Goal: Task Accomplishment & Management: Manage account settings

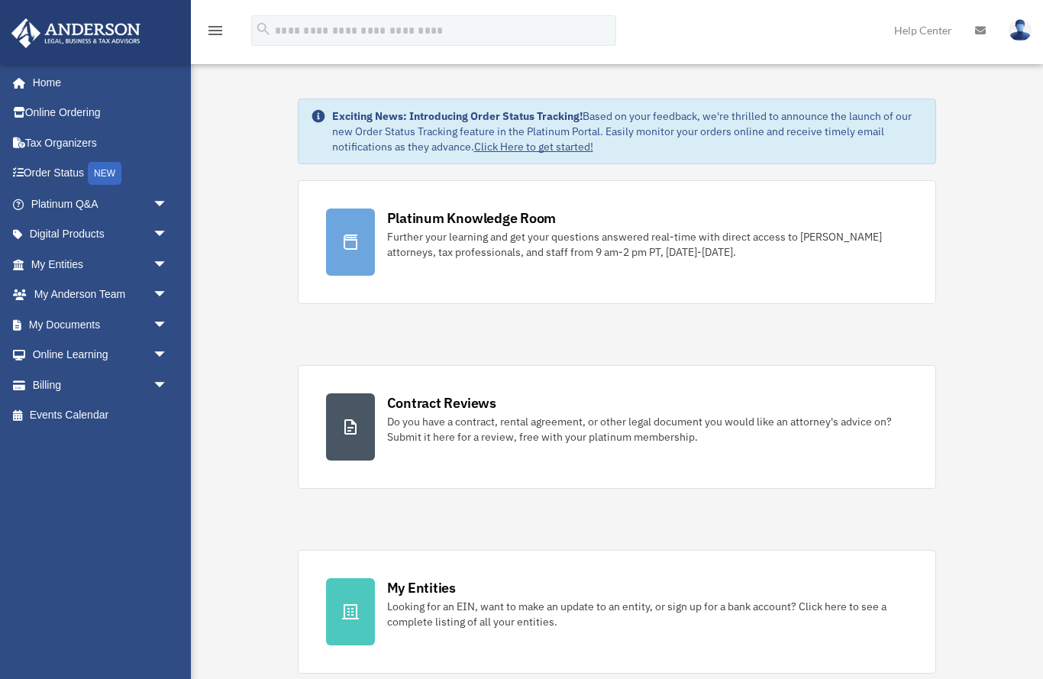
click at [131, 283] on link "My Anderson Team arrow_drop_down" at bounding box center [101, 294] width 180 height 31
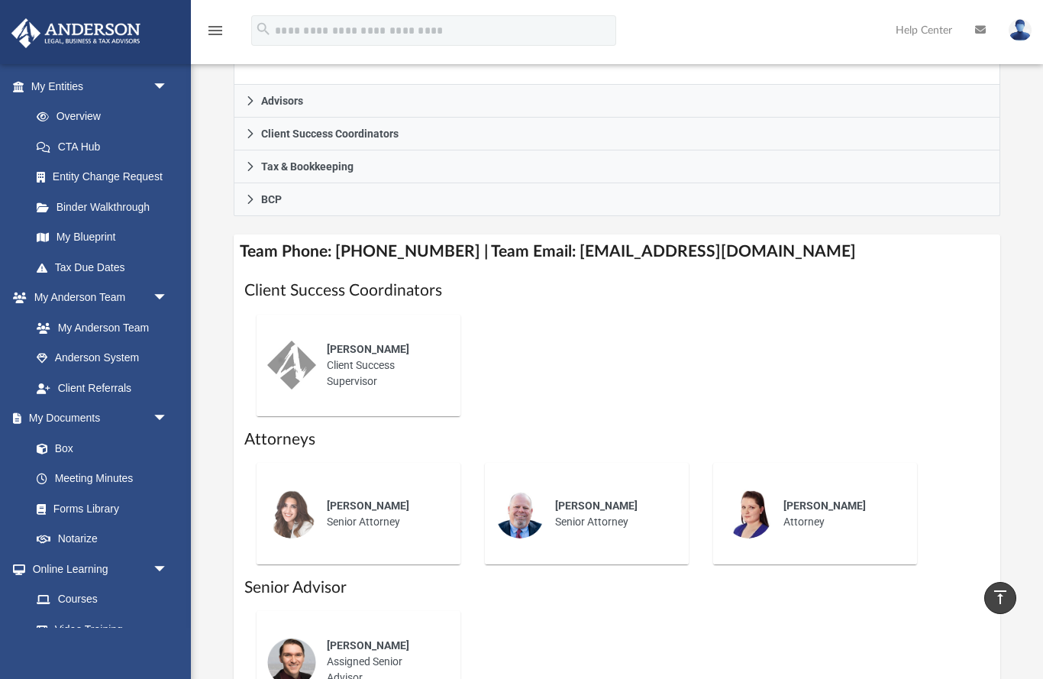
scroll to position [182, 0]
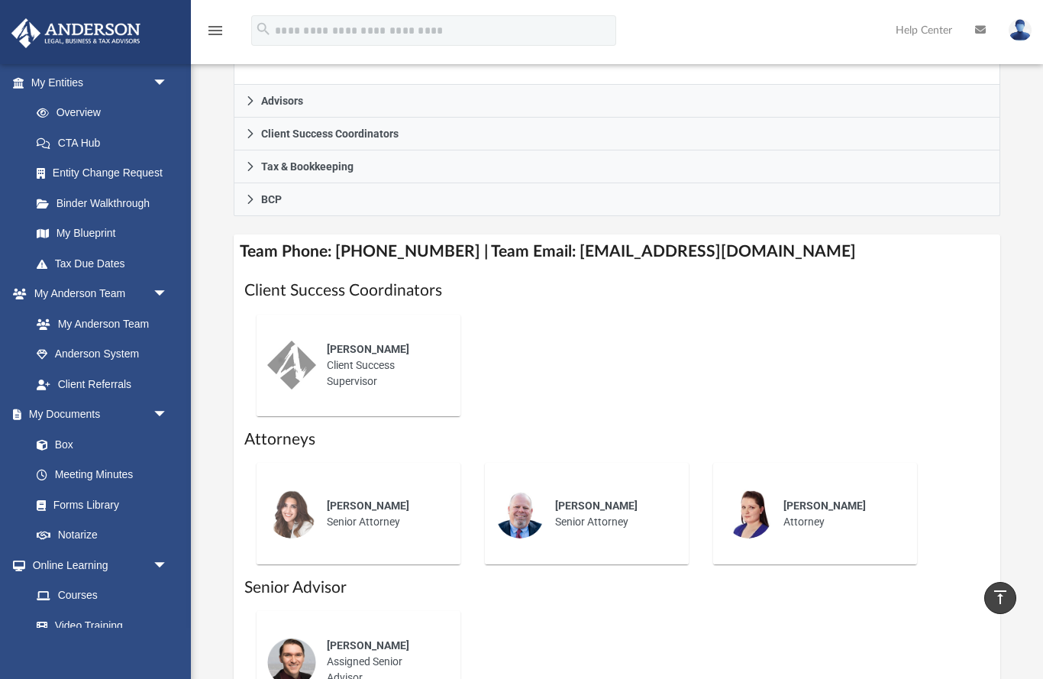
click at [128, 437] on link "Box" at bounding box center [98, 444] width 154 height 31
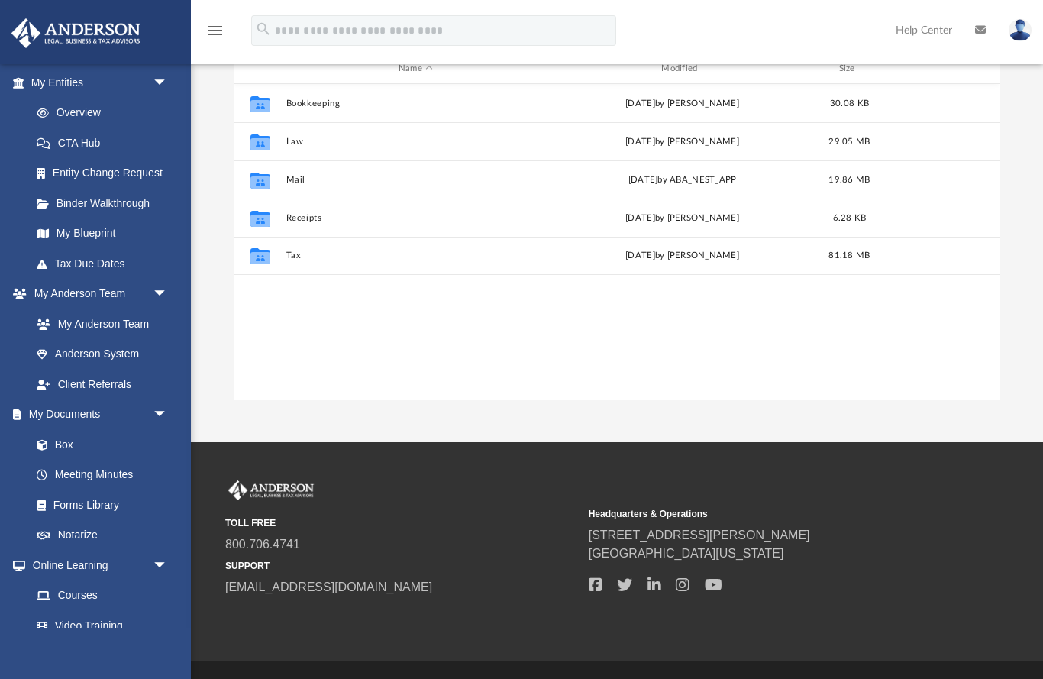
scroll to position [1, 1]
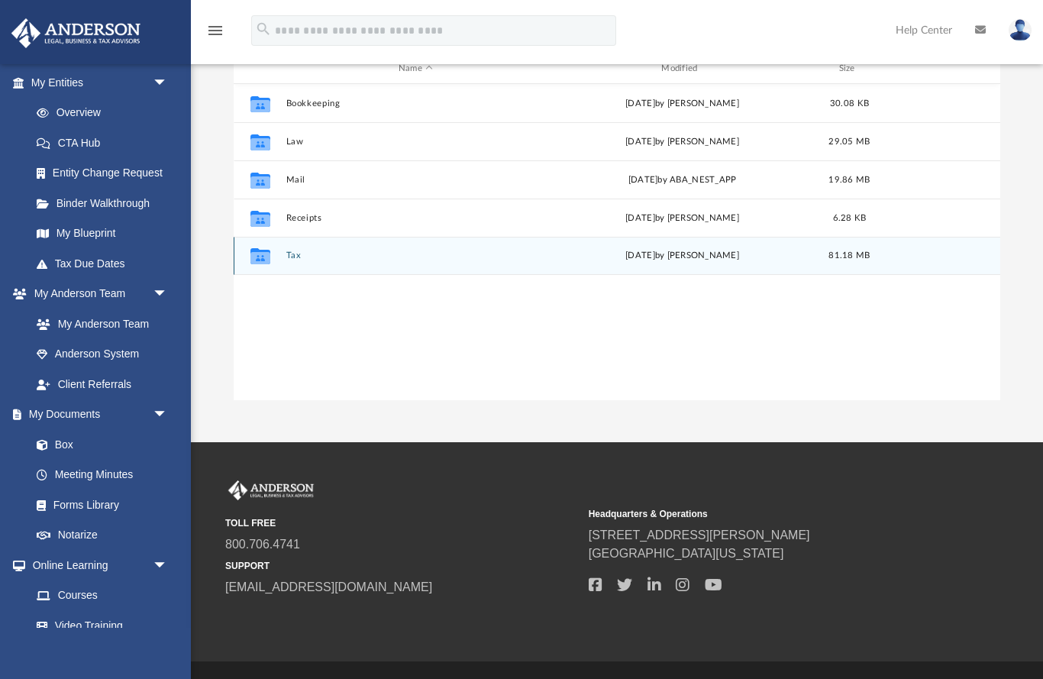
click at [292, 258] on button "Tax" at bounding box center [416, 256] width 260 height 10
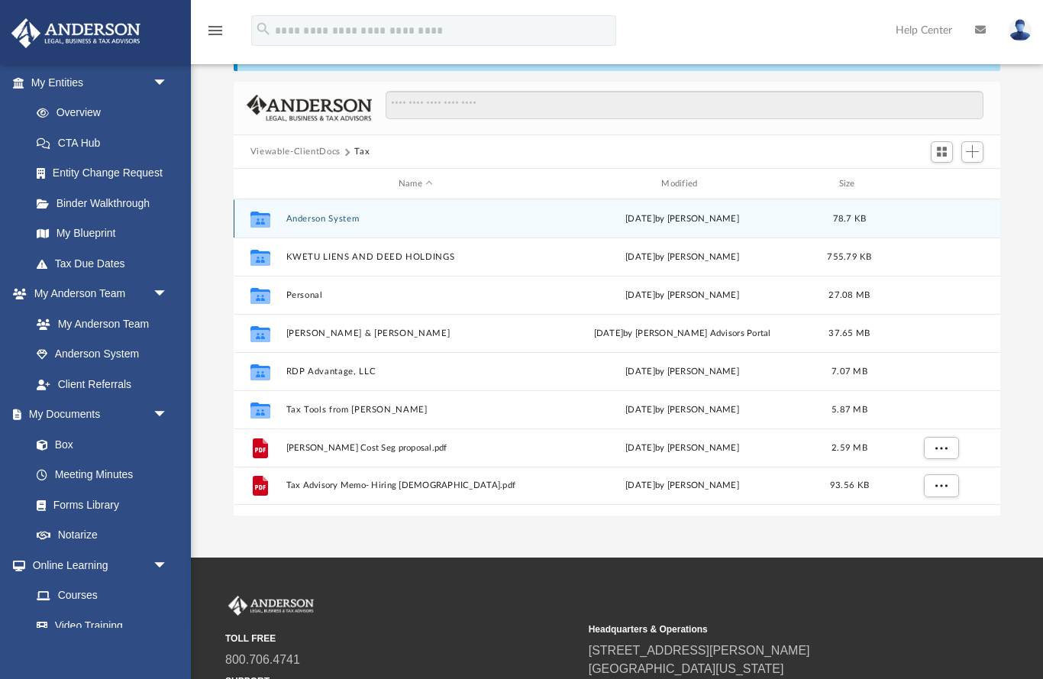
scroll to position [64, 0]
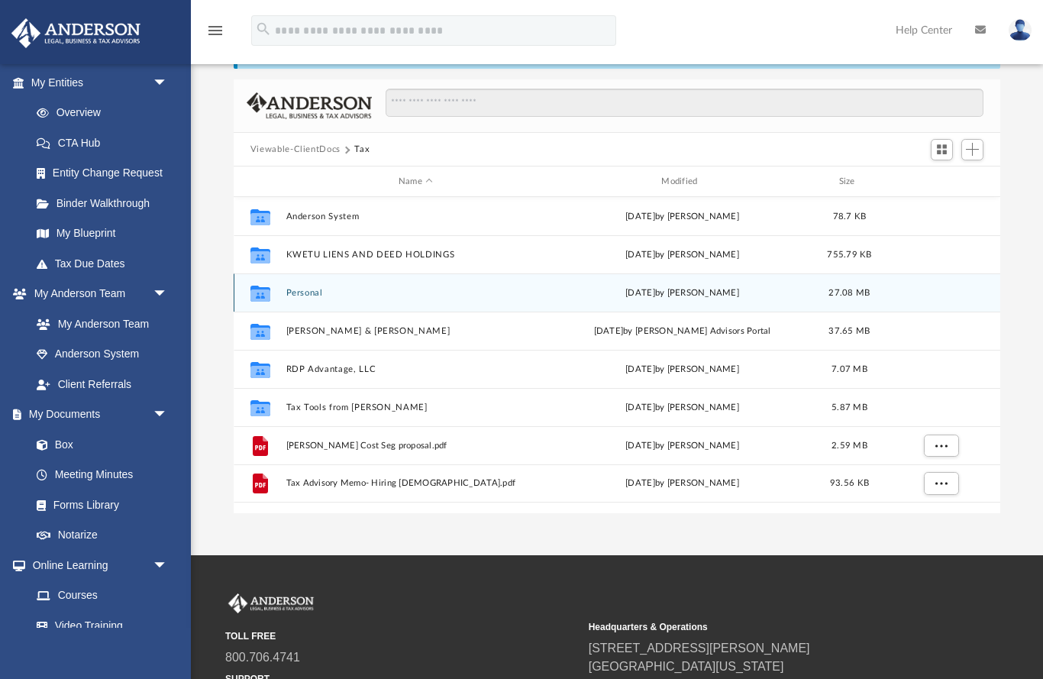
click at [305, 295] on button "Personal" at bounding box center [416, 293] width 260 height 10
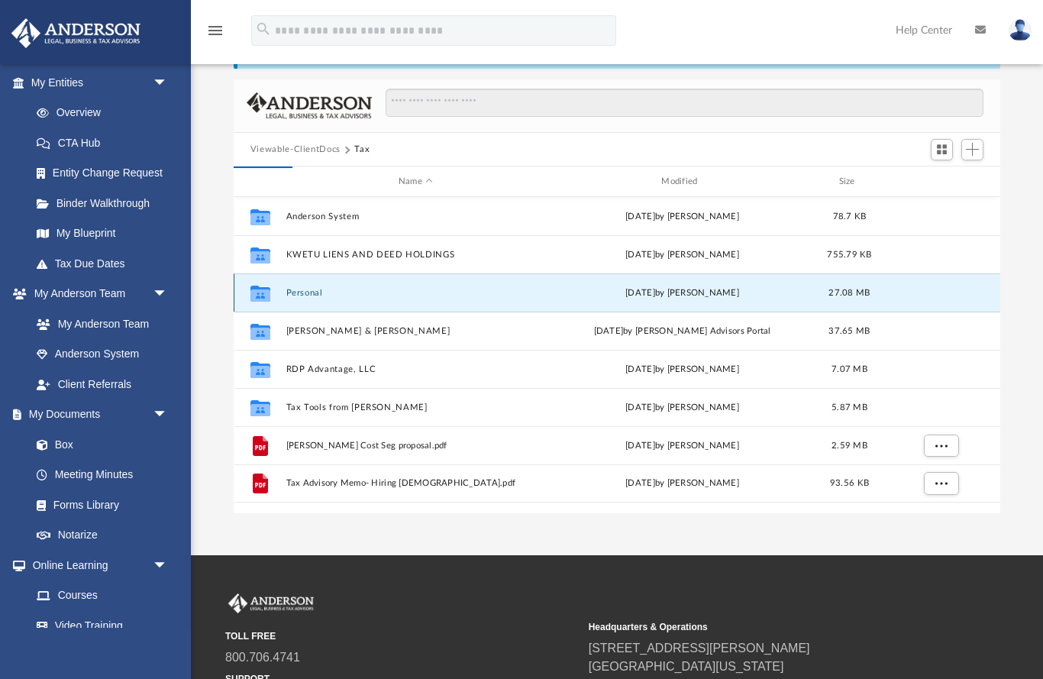
click at [315, 289] on button "Personal" at bounding box center [416, 293] width 260 height 10
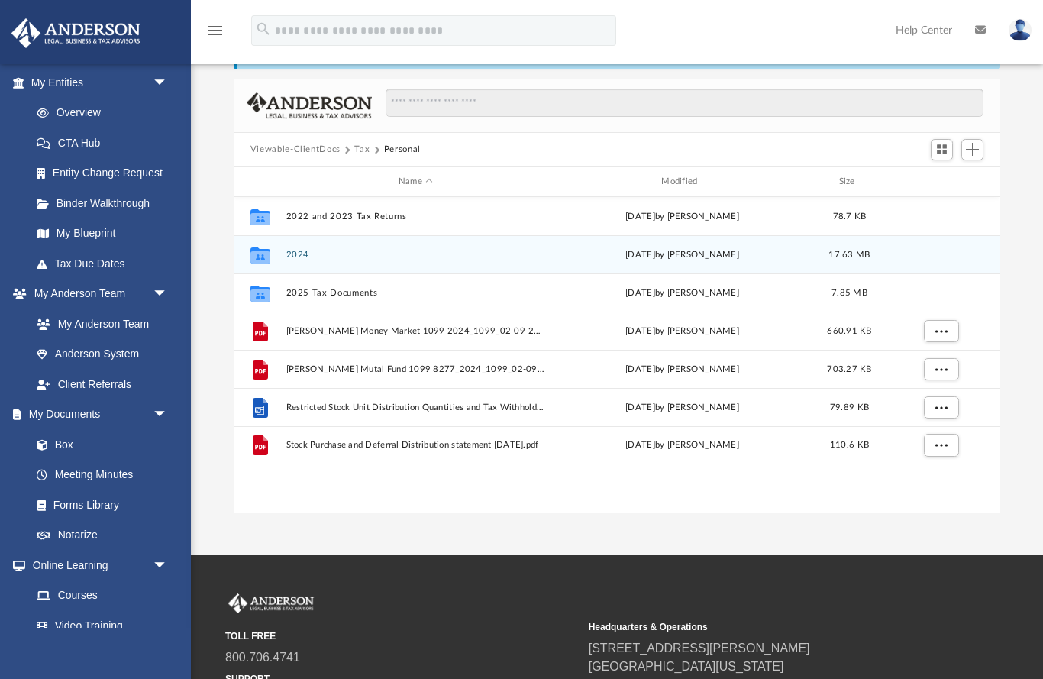
click at [308, 256] on button "2024" at bounding box center [416, 255] width 260 height 10
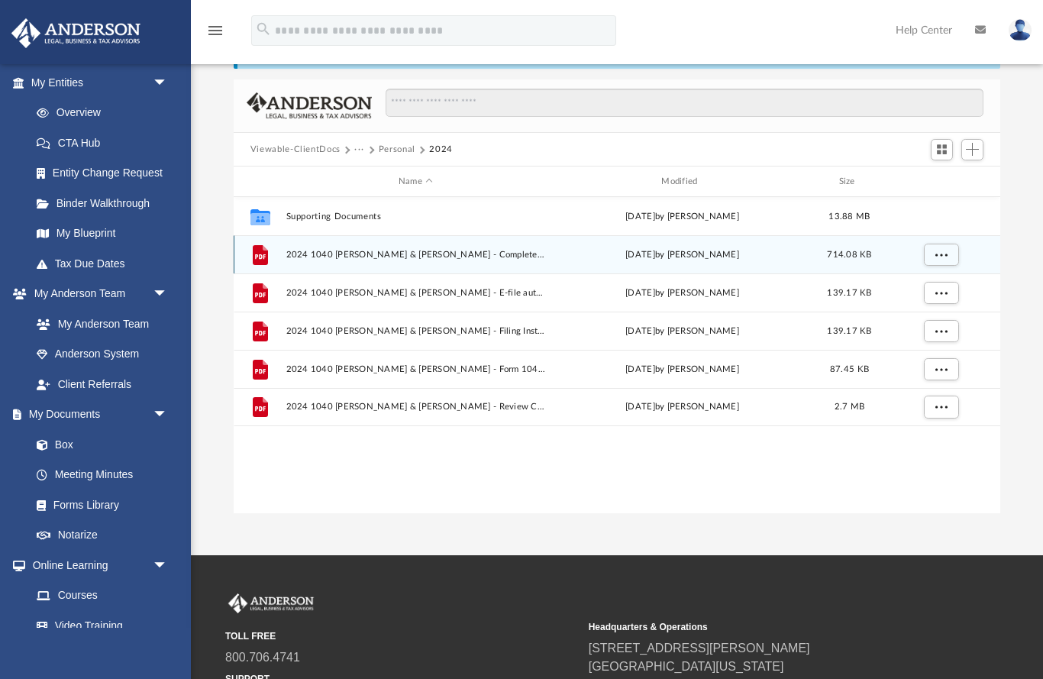
click at [279, 246] on div "File" at bounding box center [260, 255] width 38 height 24
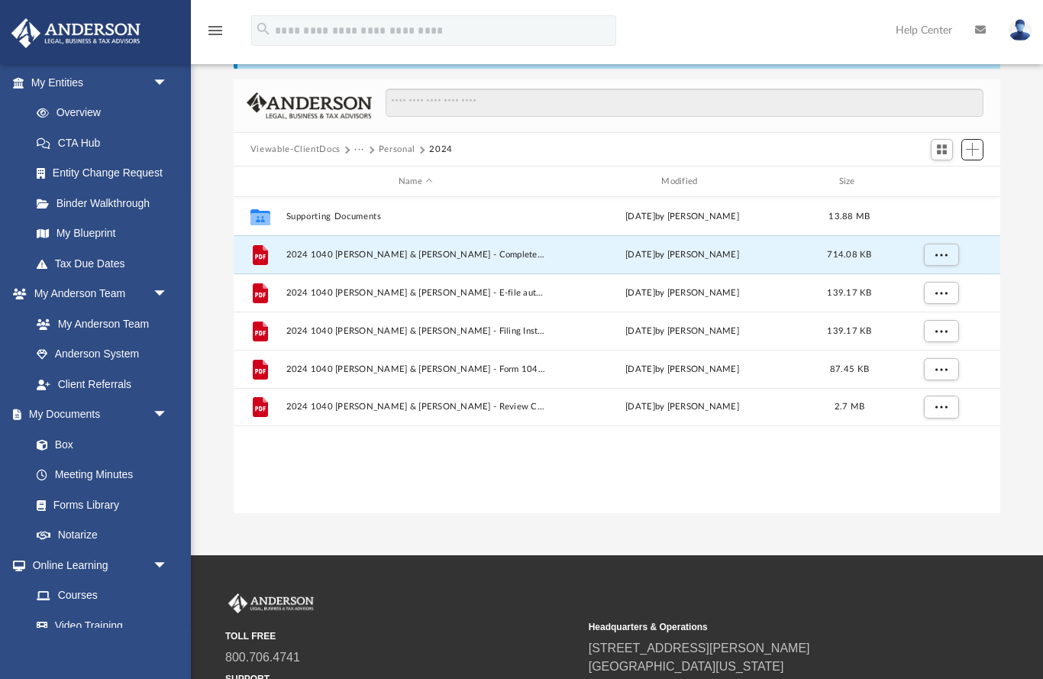
click at [970, 147] on span "Add" at bounding box center [972, 149] width 13 height 13
click at [943, 179] on li "Upload" at bounding box center [950, 180] width 49 height 16
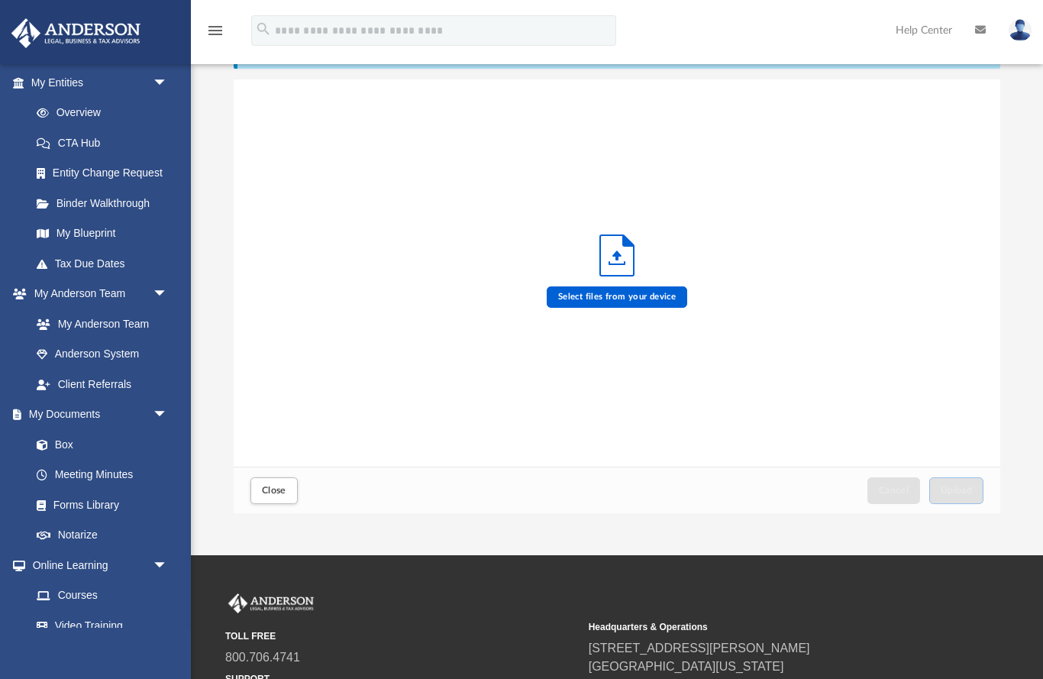
scroll to position [387, 767]
click at [657, 302] on label "Select files from your device" at bounding box center [617, 296] width 141 height 21
click at [0, 0] on input "Select files from your device" at bounding box center [0, 0] width 0 height 0
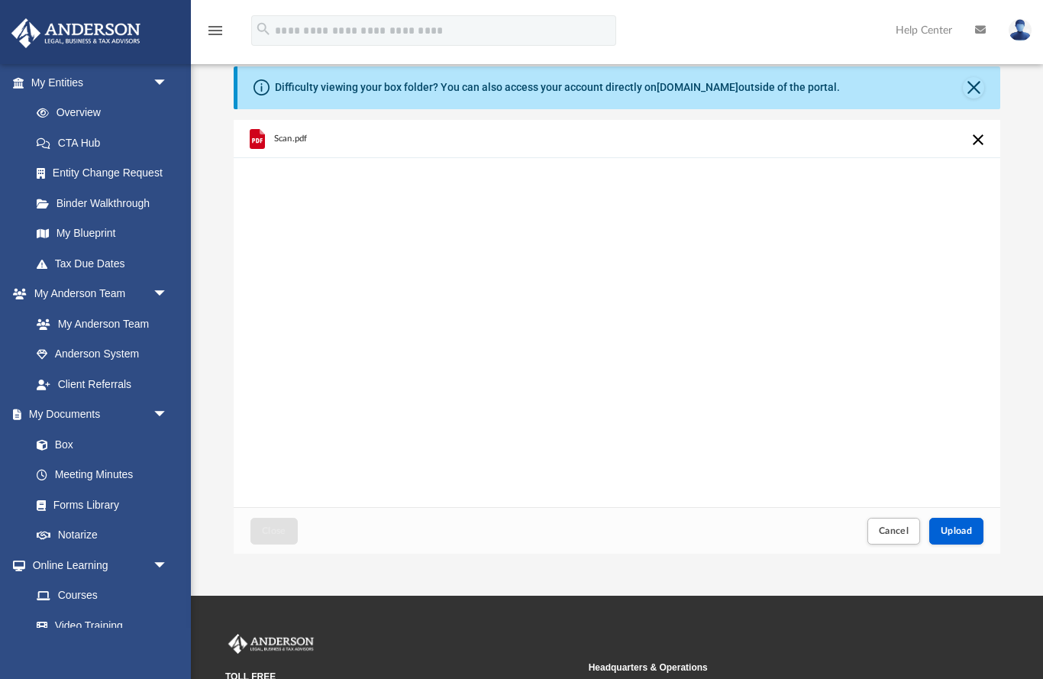
scroll to position [5, 0]
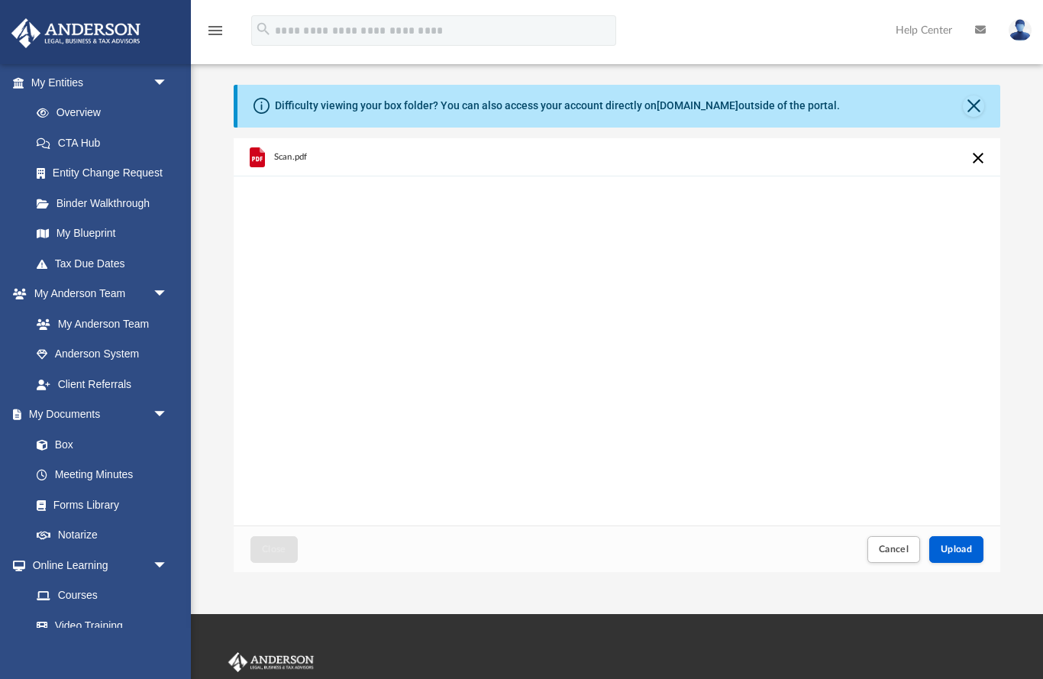
click at [295, 155] on span "Scan.pdf" at bounding box center [290, 157] width 34 height 10
click at [977, 545] on button "Upload" at bounding box center [956, 549] width 55 height 27
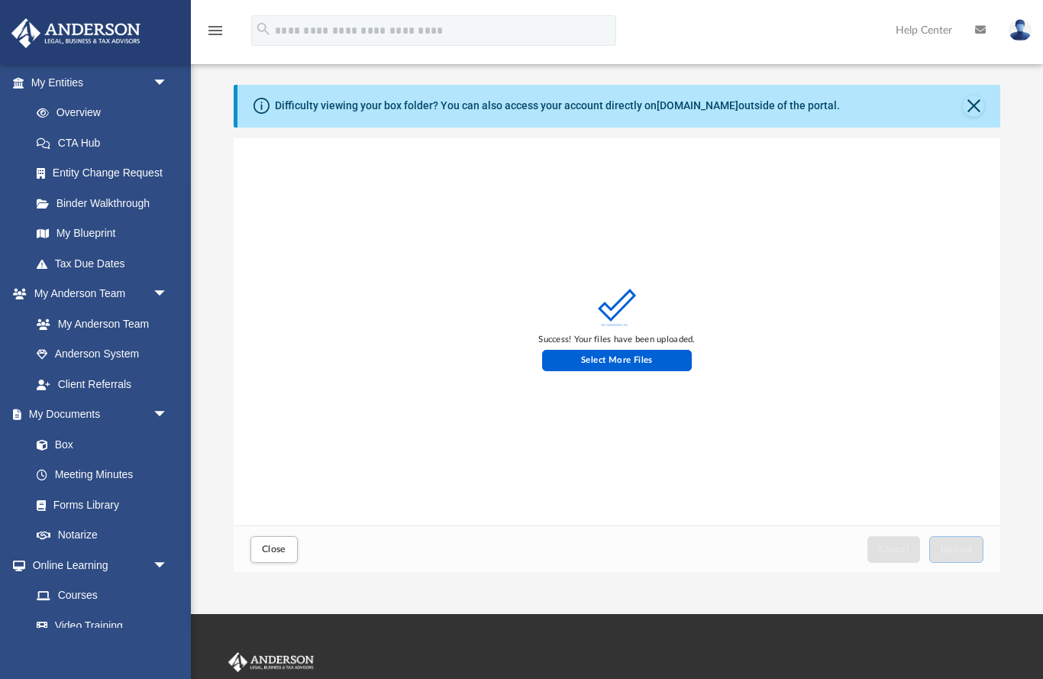
click at [292, 536] on button "Close" at bounding box center [273, 549] width 47 height 27
click at [282, 547] on span "Close" at bounding box center [274, 548] width 24 height 9
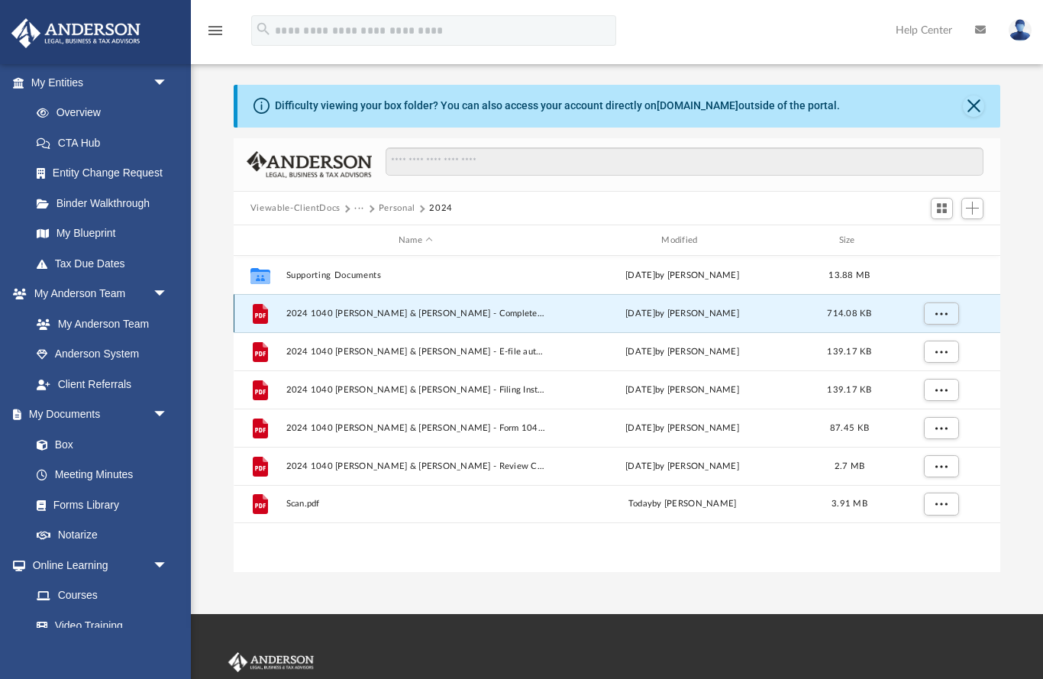
scroll to position [2, 0]
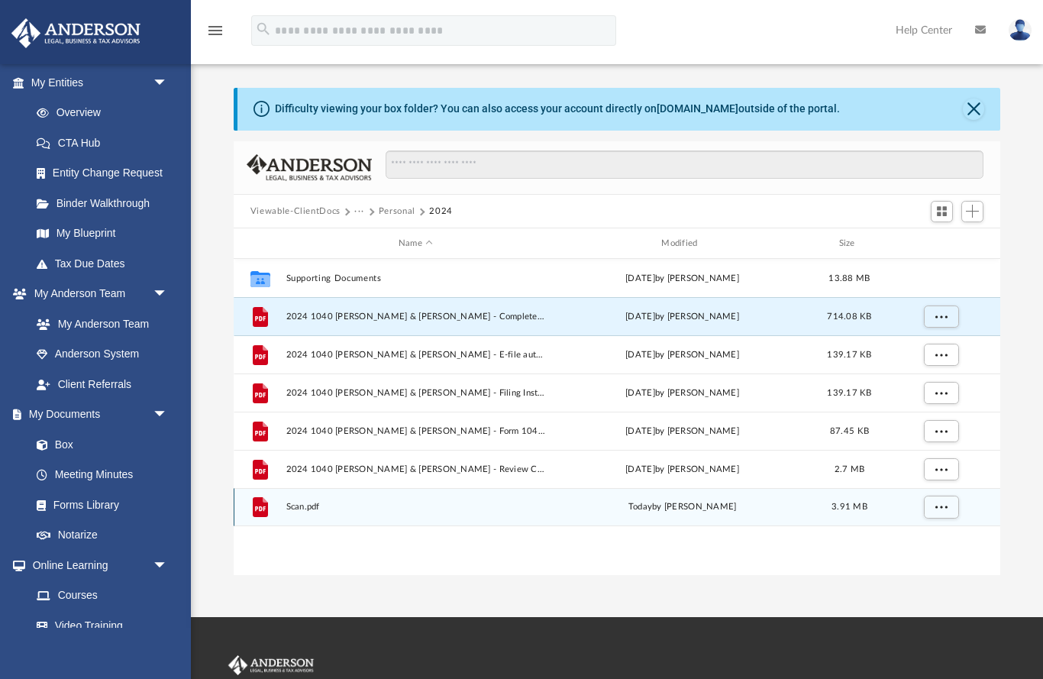
click at [938, 505] on span "More options" at bounding box center [941, 506] width 12 height 8
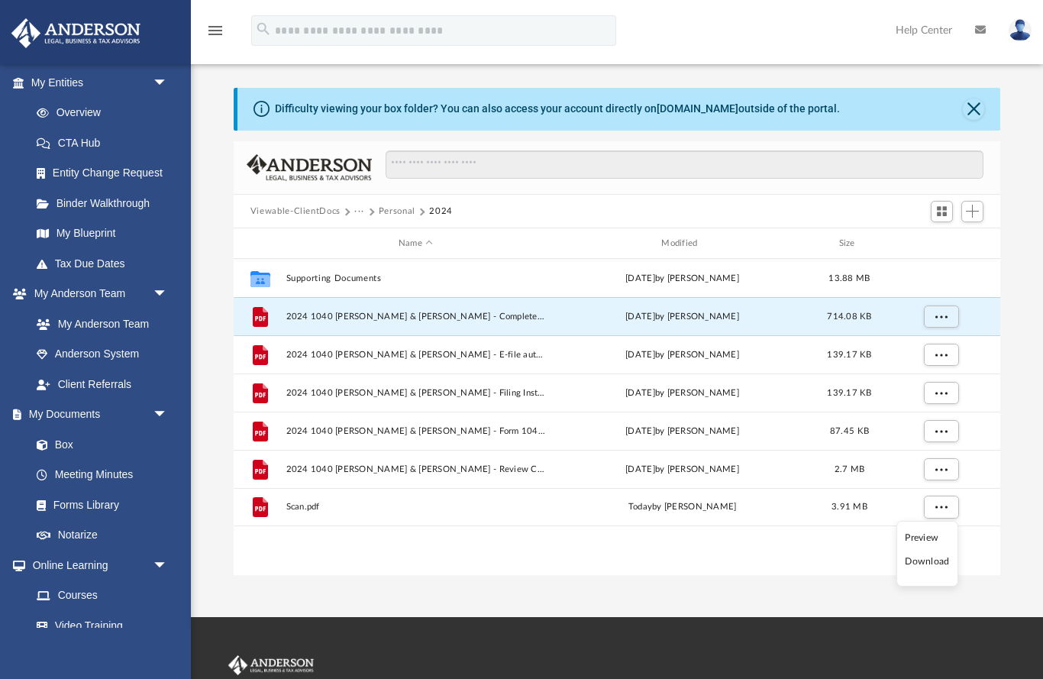
click at [919, 537] on li "Preview" at bounding box center [927, 538] width 44 height 16
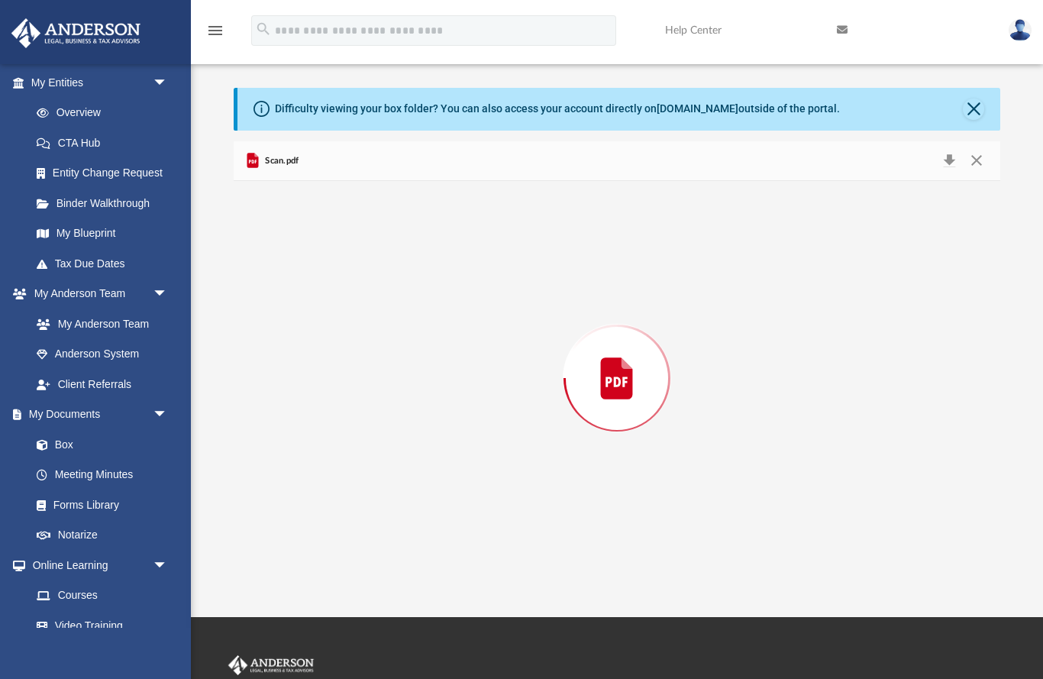
click at [978, 160] on button "Close" at bounding box center [976, 160] width 27 height 21
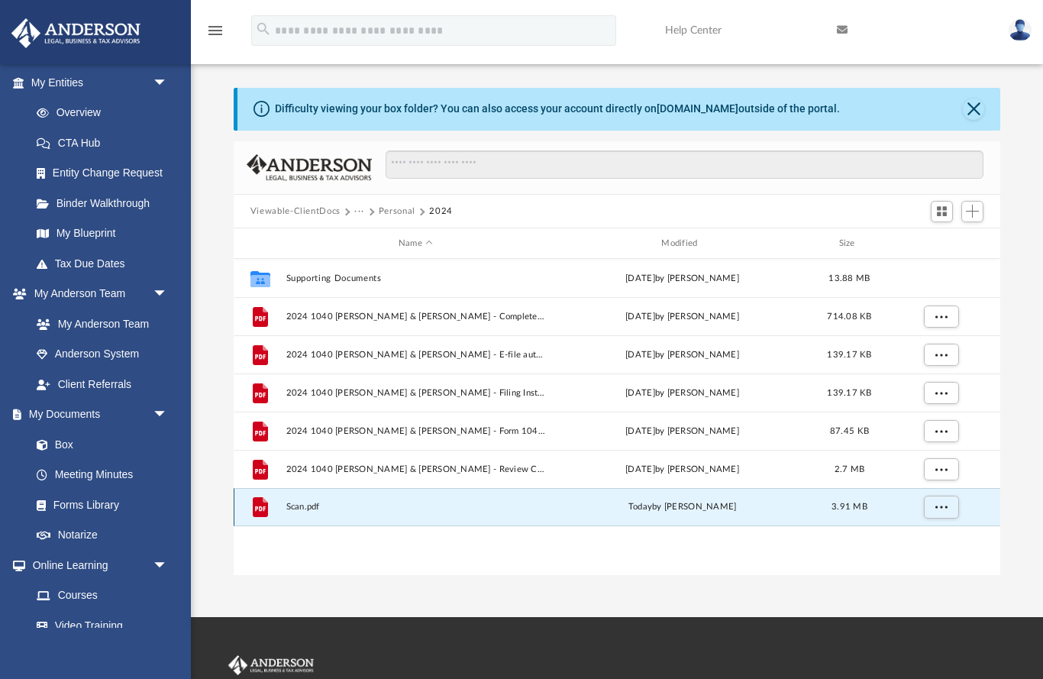
click at [262, 511] on icon "grid" at bounding box center [260, 507] width 15 height 20
click at [412, 539] on div "Collaborated Folder Supporting Documents [DATE] by [PERSON_NAME] 13.88 MB File …" at bounding box center [617, 417] width 767 height 317
click at [938, 510] on span "More options" at bounding box center [941, 506] width 12 height 8
click at [828, 546] on div "Collaborated Folder Supporting Documents [DATE] by [PERSON_NAME] 13.88 MB File …" at bounding box center [617, 417] width 767 height 317
click at [983, 111] on button "Close" at bounding box center [973, 108] width 21 height 21
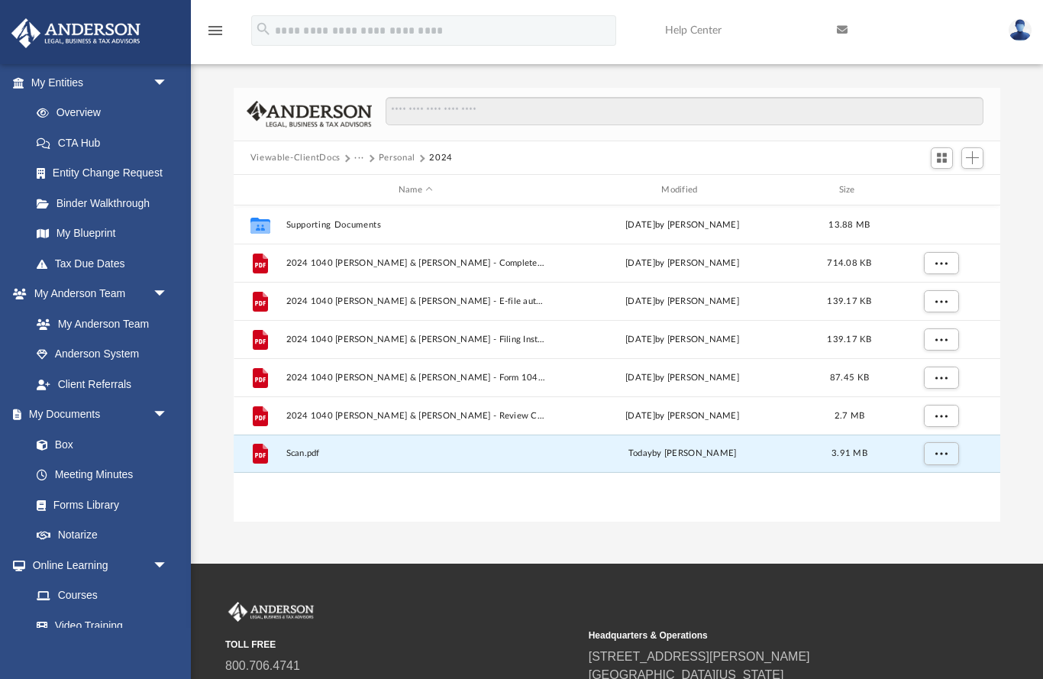
click at [403, 152] on button "Personal" at bounding box center [397, 158] width 37 height 14
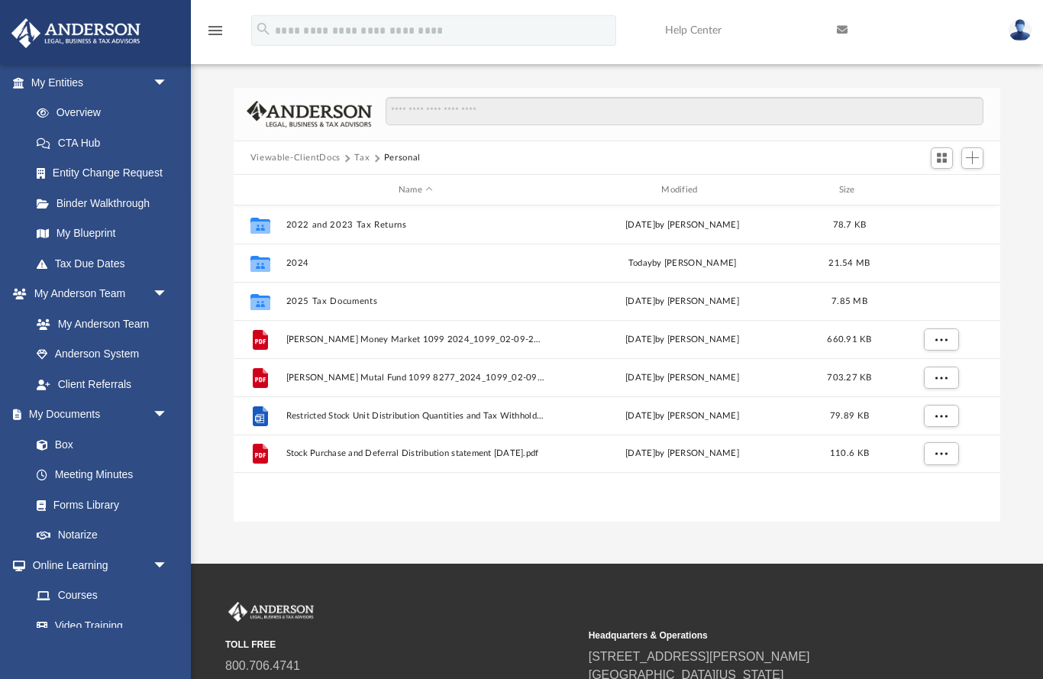
click at [368, 152] on span "Tax" at bounding box center [368, 158] width 29 height 14
click at [405, 159] on button "Personal" at bounding box center [402, 158] width 37 height 14
click at [407, 153] on button "Personal" at bounding box center [402, 158] width 37 height 14
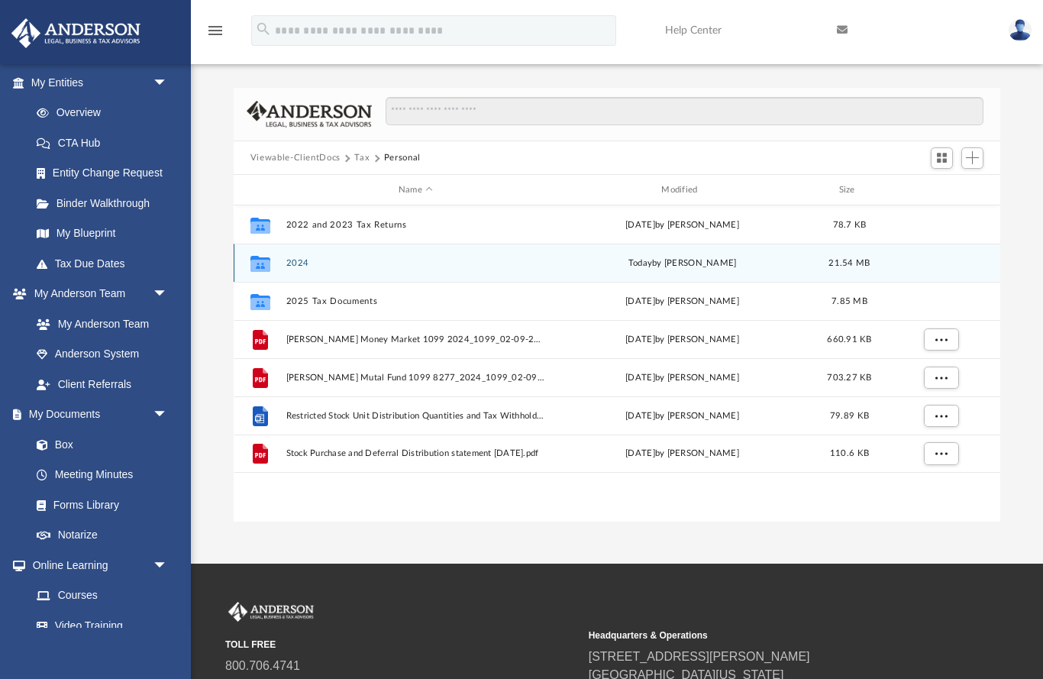
click at [306, 263] on button "2024" at bounding box center [416, 263] width 260 height 10
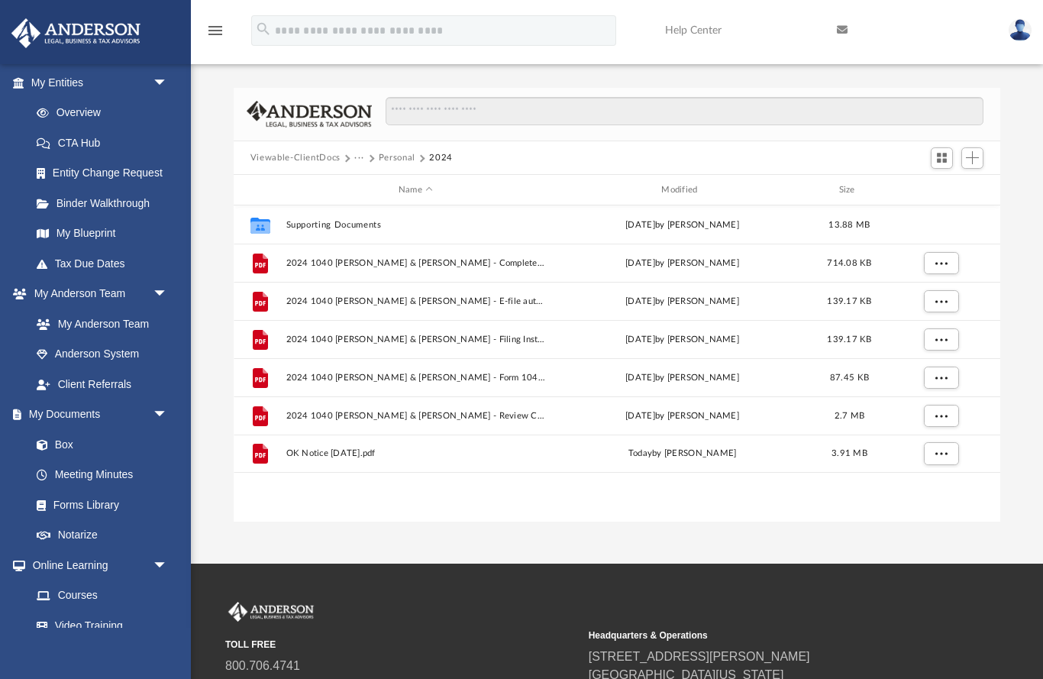
click at [310, 152] on button "Viewable-ClientDocs" at bounding box center [295, 158] width 90 height 14
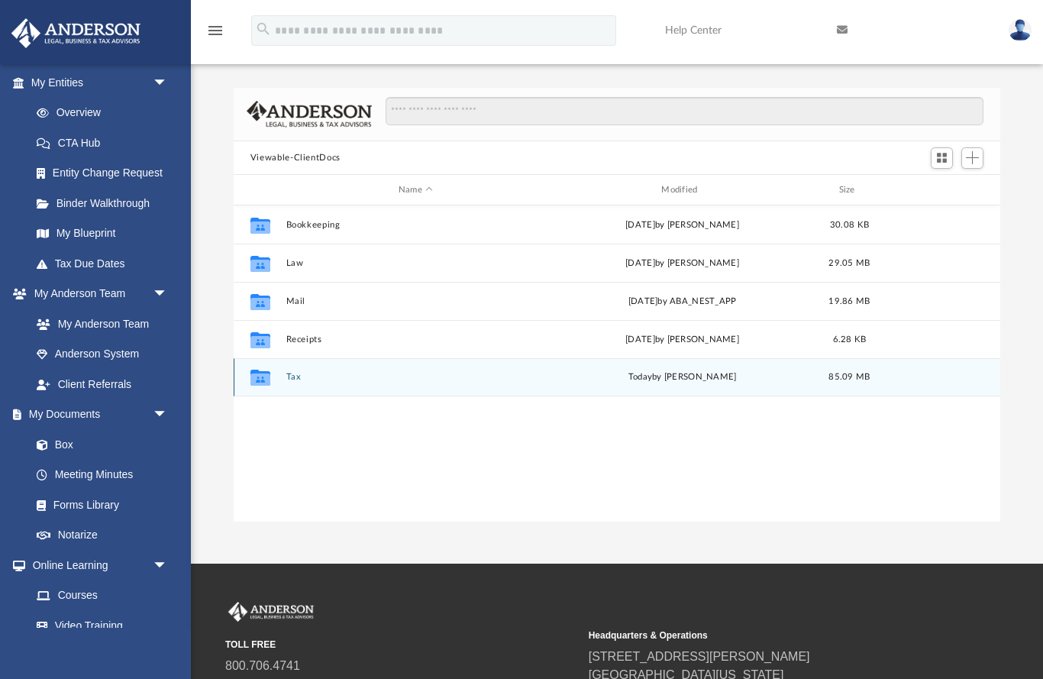
click at [302, 378] on button "Tax" at bounding box center [416, 378] width 260 height 10
